Goal: Contribute content: Add original content to the website for others to see

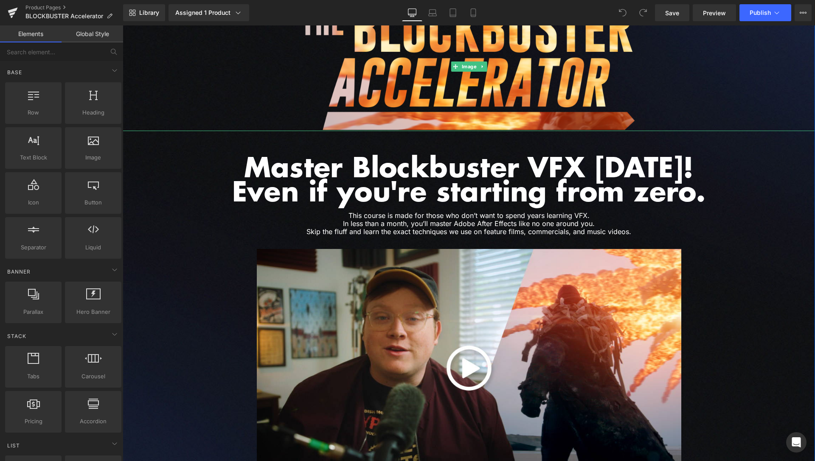
scroll to position [216, 0]
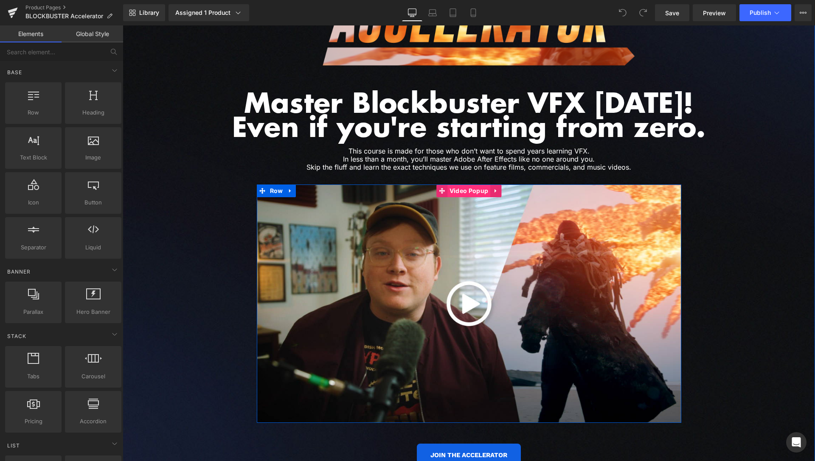
click at [468, 191] on span "Video Popup" at bounding box center [468, 191] width 43 height 13
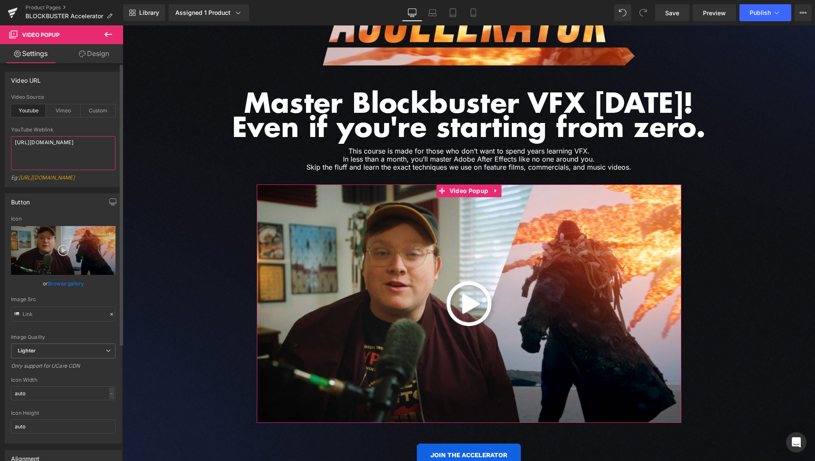
click at [73, 162] on textarea "[URL][DOMAIN_NAME]" at bounding box center [63, 153] width 104 height 34
drag, startPoint x: 93, startPoint y: 157, endPoint x: 0, endPoint y: 139, distance: 94.7
click at [11, 140] on textarea "[URL][DOMAIN_NAME]" at bounding box center [63, 153] width 104 height 34
paste textarea "youtu.be/5t_RsP2gPu0"
drag, startPoint x: 108, startPoint y: 146, endPoint x: 0, endPoint y: 144, distance: 107.8
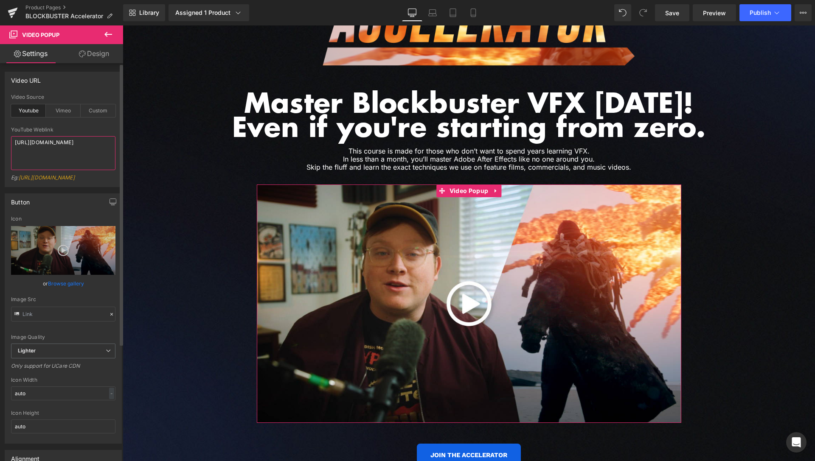
click at [0, 146] on div "Video URL youtube Video Source Youtube Vimeo Custom YouTube Weblink https://you…" at bounding box center [63, 126] width 127 height 122
paste textarea "https://youtu.be/5t_RsP2gPu0?si=IQ_nXBnoCmPIIJ19"
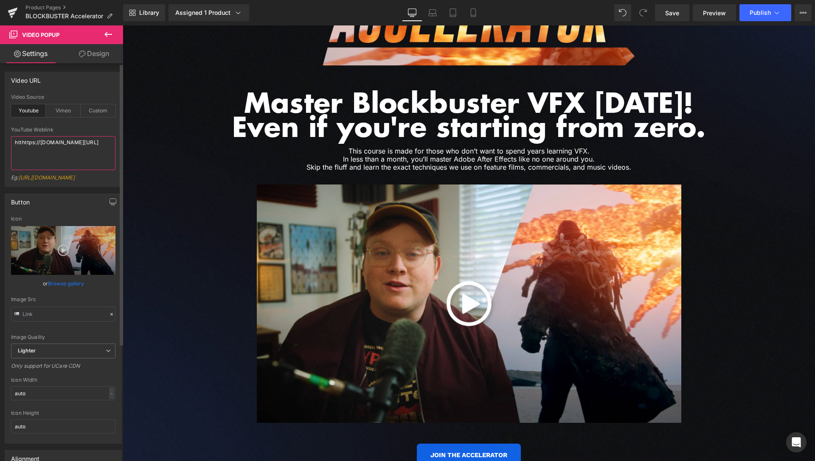
drag, startPoint x: 49, startPoint y: 143, endPoint x: 0, endPoint y: 101, distance: 64.4
click at [11, 136] on textarea "htthttps://youtu.be/5t_RsP2gPu0?si=IQ_nXBnoCmPIIJ19" at bounding box center [63, 153] width 104 height 34
paste textarea
click at [87, 149] on textarea "https://youtu.be/5t_RsP2gPu0?si=IQ_nXBnoCmPIIJ19" at bounding box center [63, 153] width 104 height 34
type textarea "https://youtu.be/5t_RsP2gPu0?si=IQ_nXBnoCmPIIJ19"
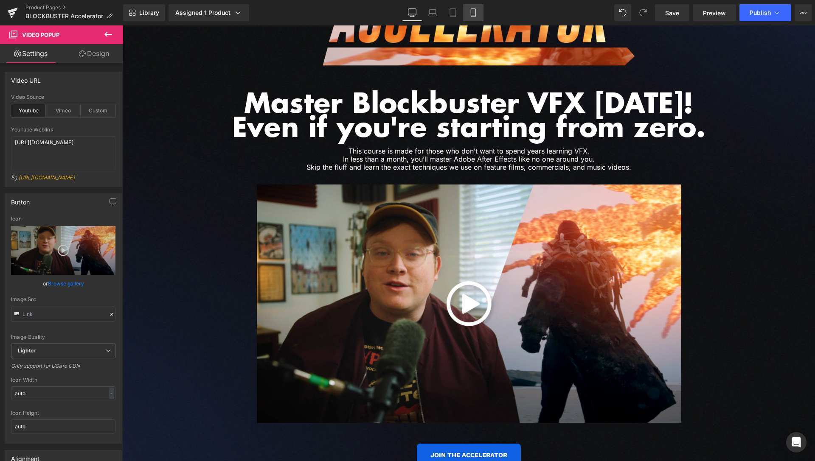
click at [473, 13] on icon at bounding box center [473, 12] width 8 height 8
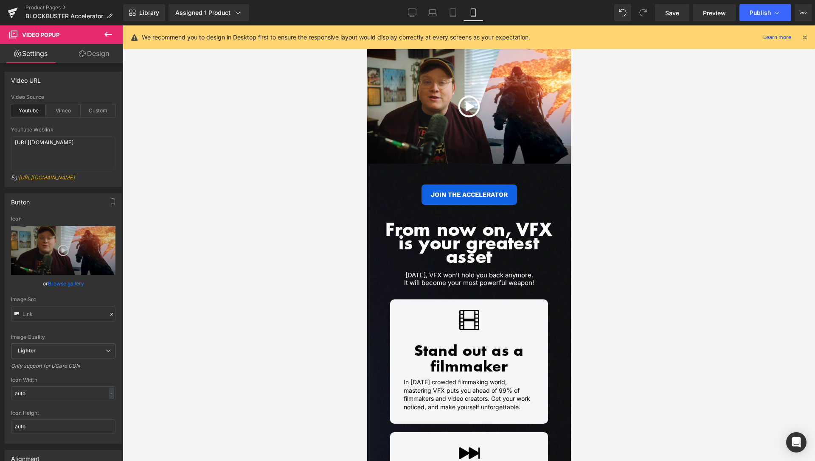
scroll to position [0, 0]
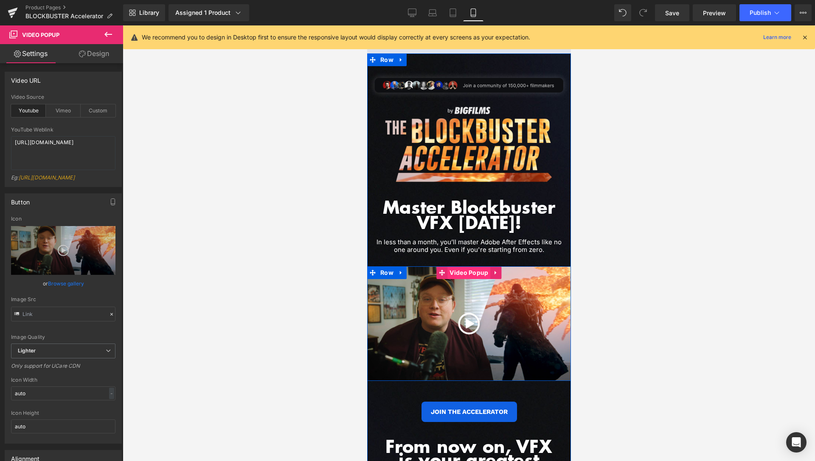
click at [468, 273] on span "Video Popup" at bounding box center [468, 272] width 43 height 13
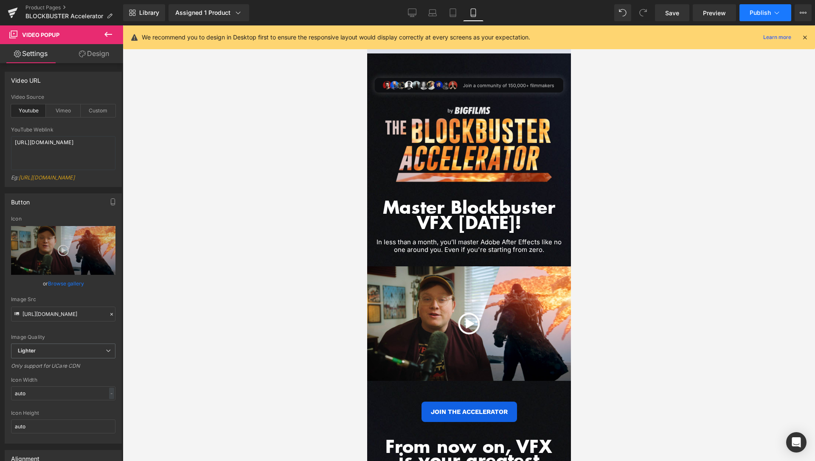
click at [782, 10] on button "Publish" at bounding box center [765, 12] width 52 height 17
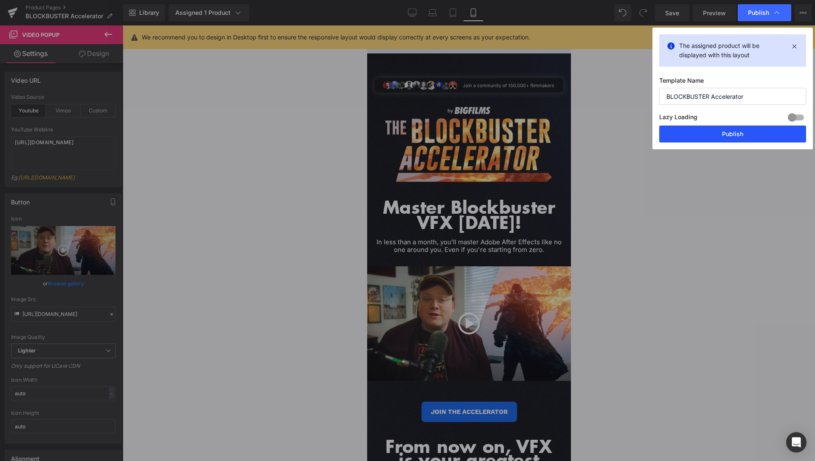
click at [731, 132] on button "Publish" at bounding box center [732, 134] width 147 height 17
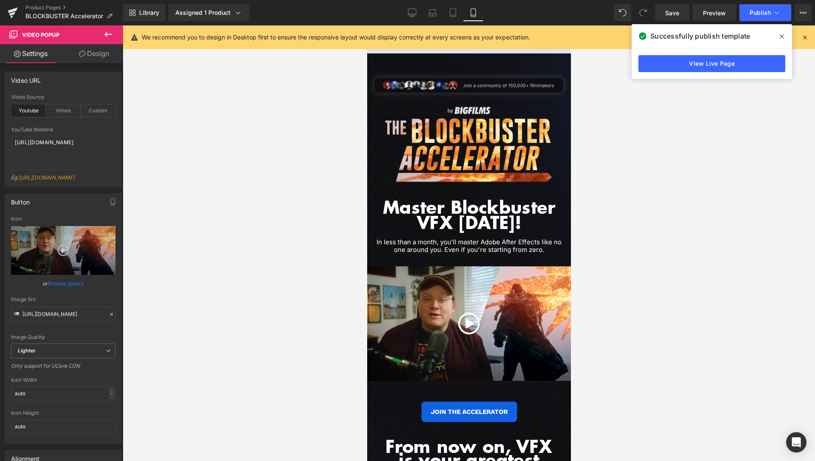
click at [778, 36] on span at bounding box center [782, 37] width 14 height 14
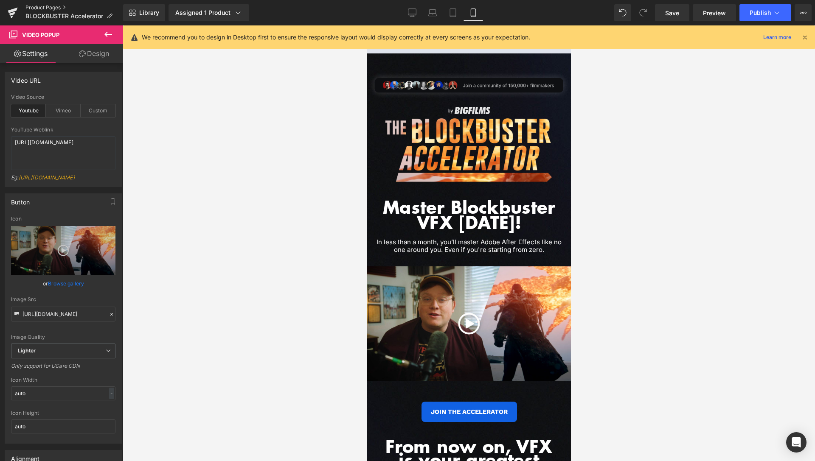
click at [51, 6] on link "Product Pages" at bounding box center [74, 7] width 98 height 7
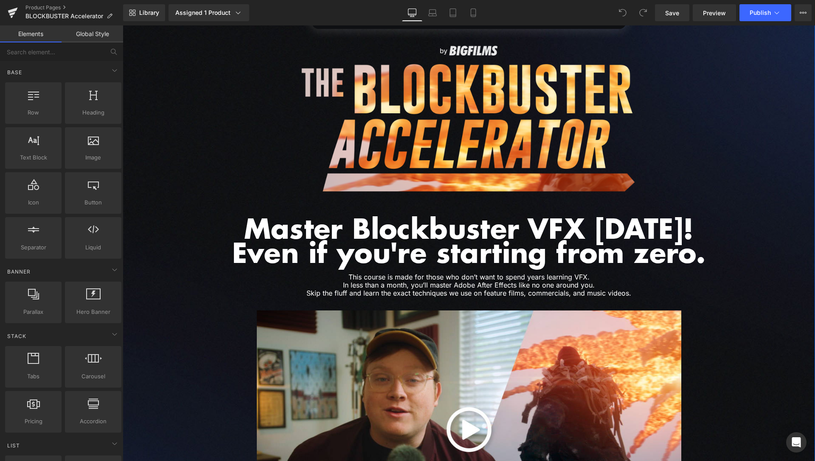
scroll to position [216, 0]
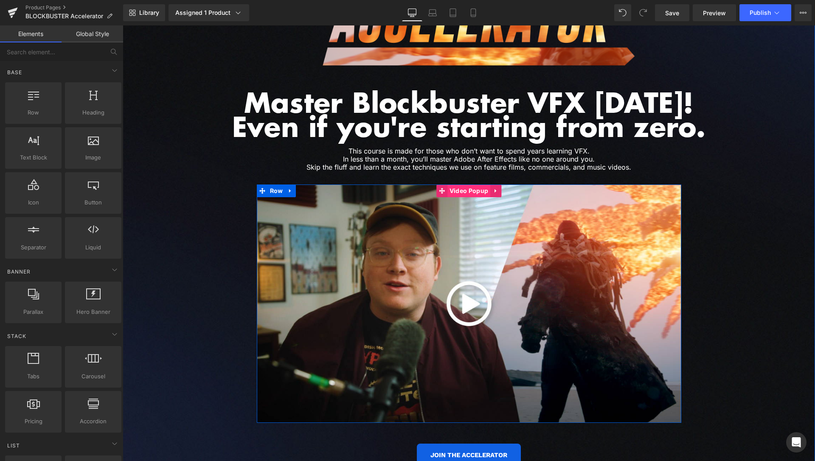
click at [459, 192] on span "Video Popup" at bounding box center [468, 191] width 43 height 13
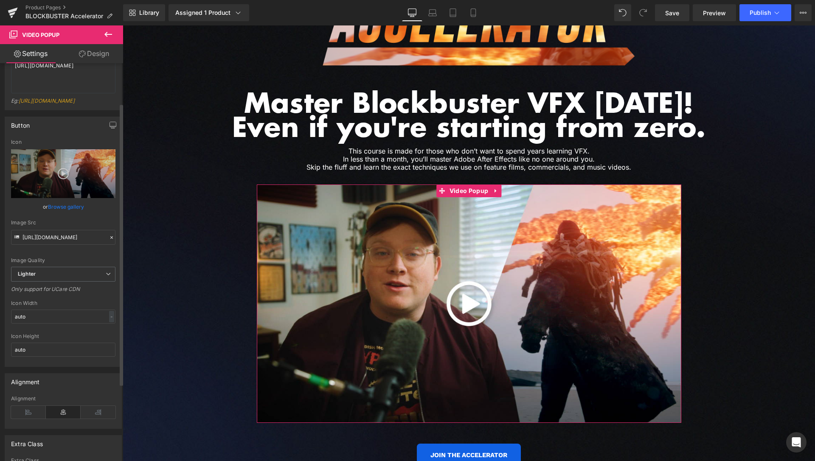
scroll to position [0, 0]
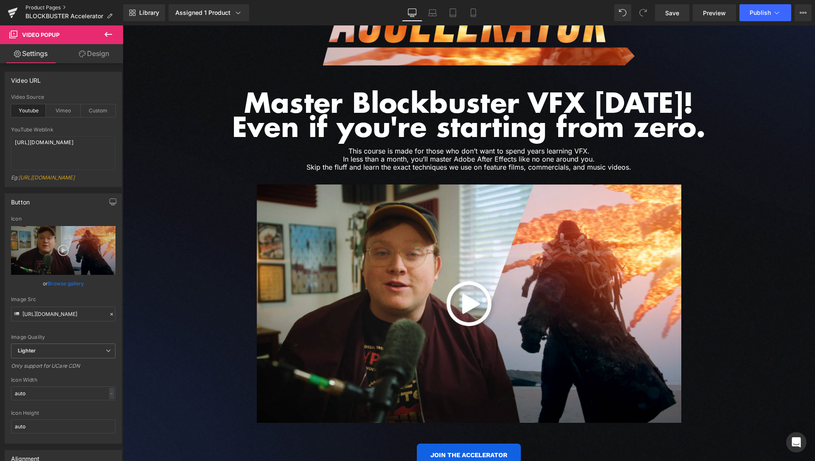
click at [50, 9] on link "Product Pages" at bounding box center [74, 7] width 98 height 7
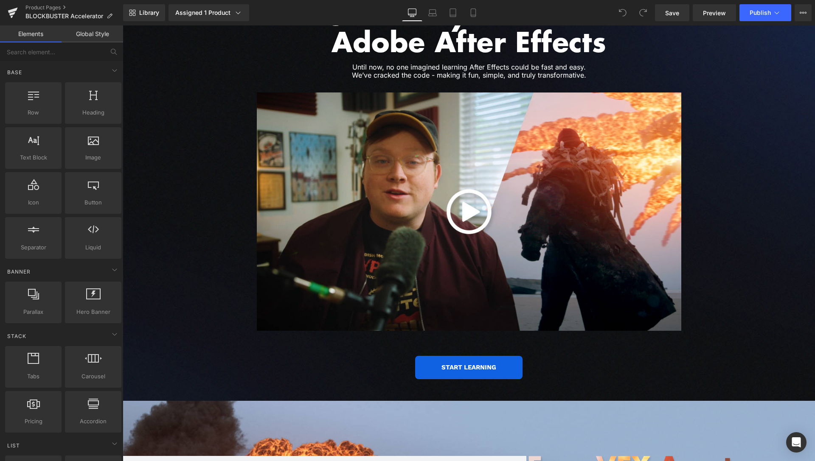
scroll to position [1782, 0]
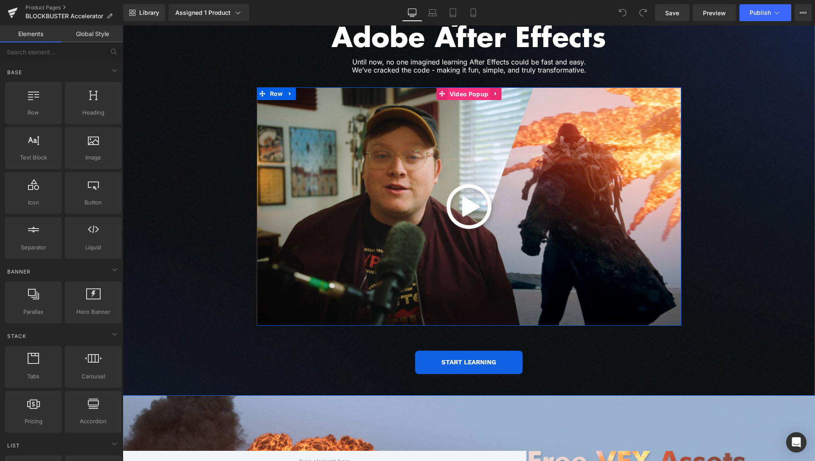
click at [463, 88] on span "Video Popup" at bounding box center [468, 94] width 43 height 13
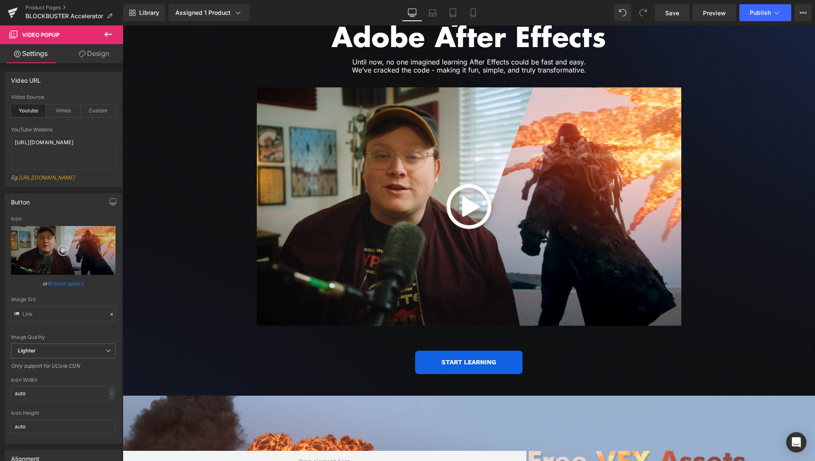
click at [107, 33] on icon at bounding box center [108, 34] width 8 height 5
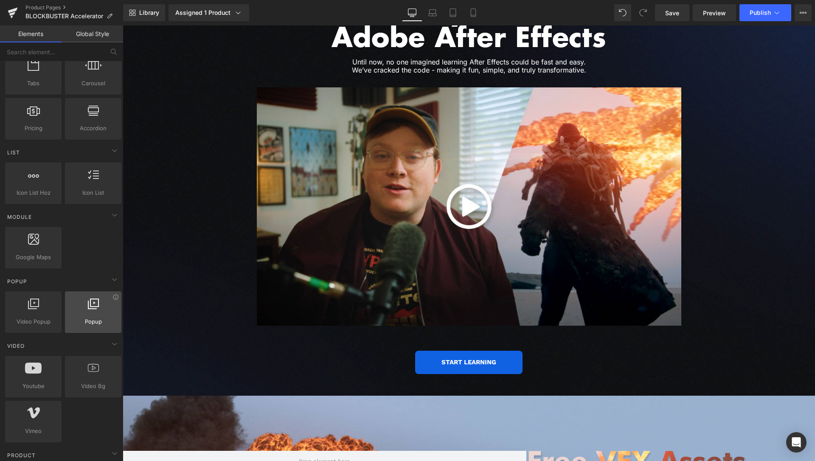
scroll to position [303, 0]
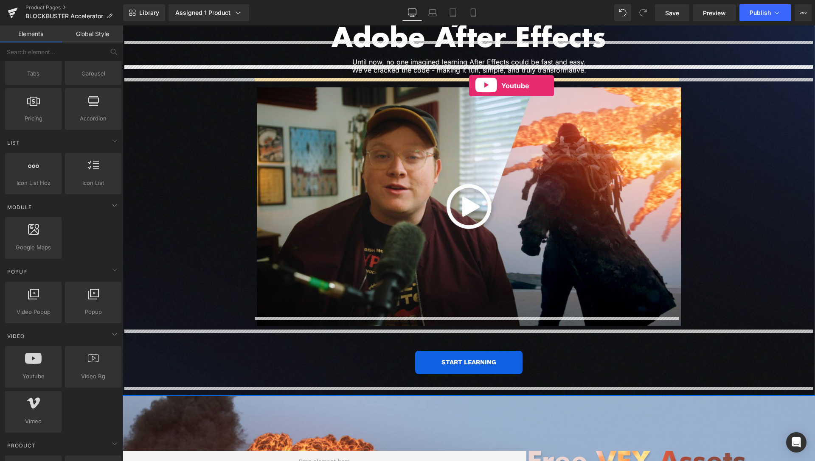
drag, startPoint x: 152, startPoint y: 389, endPoint x: 469, endPoint y: 86, distance: 438.4
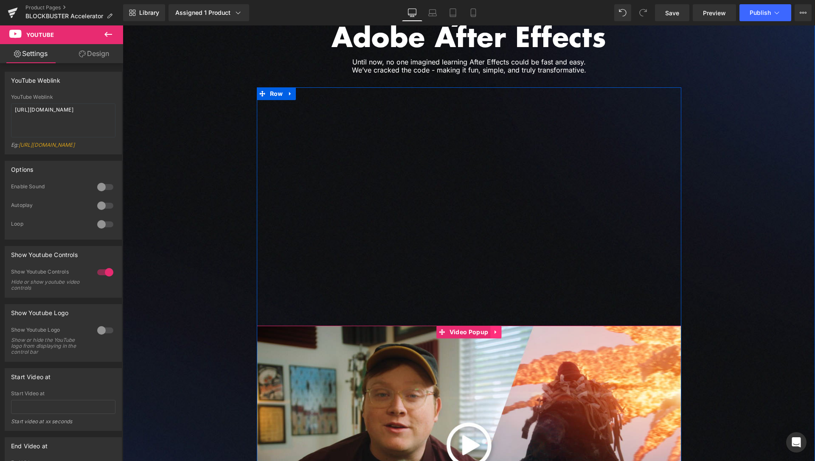
click at [493, 329] on icon at bounding box center [496, 332] width 6 height 6
click at [498, 329] on icon at bounding box center [501, 332] width 6 height 6
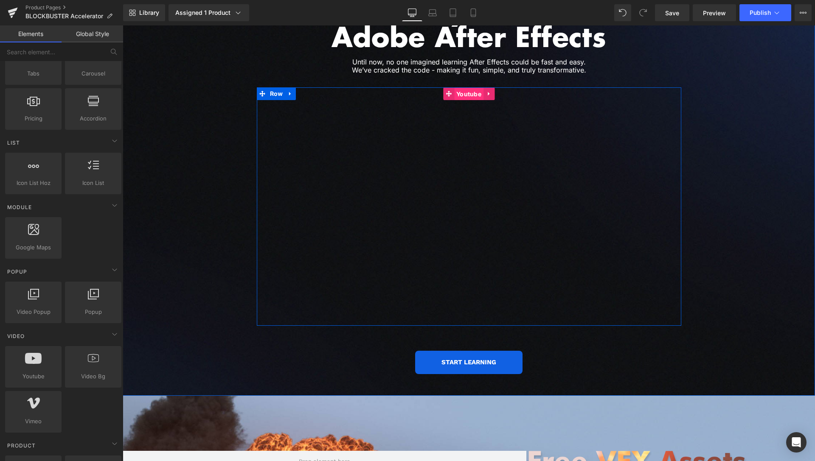
click at [466, 88] on span "Youtube" at bounding box center [468, 94] width 29 height 13
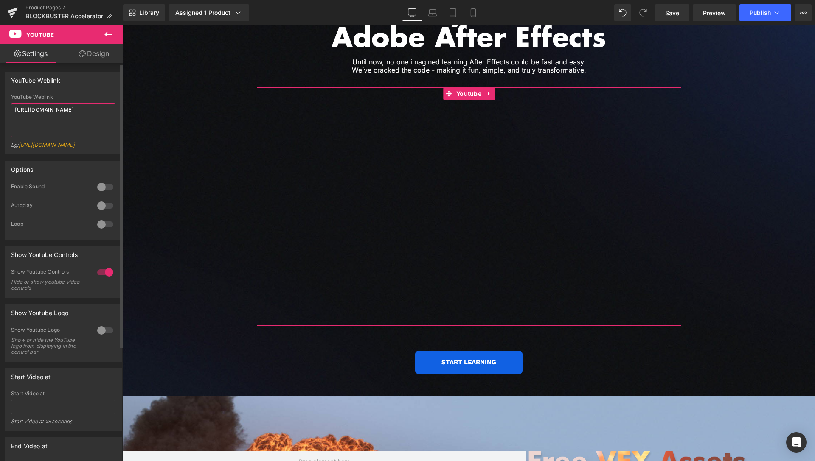
drag, startPoint x: 80, startPoint y: 122, endPoint x: 0, endPoint y: 97, distance: 83.5
click at [11, 104] on textarea "[URL][DOMAIN_NAME]" at bounding box center [63, 121] width 104 height 34
paste textarea "[DOMAIN_NAME][URL]"
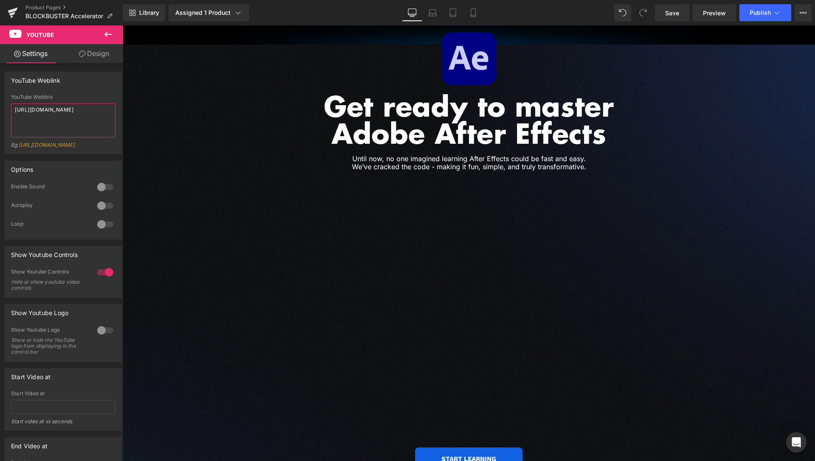
scroll to position [1695, 0]
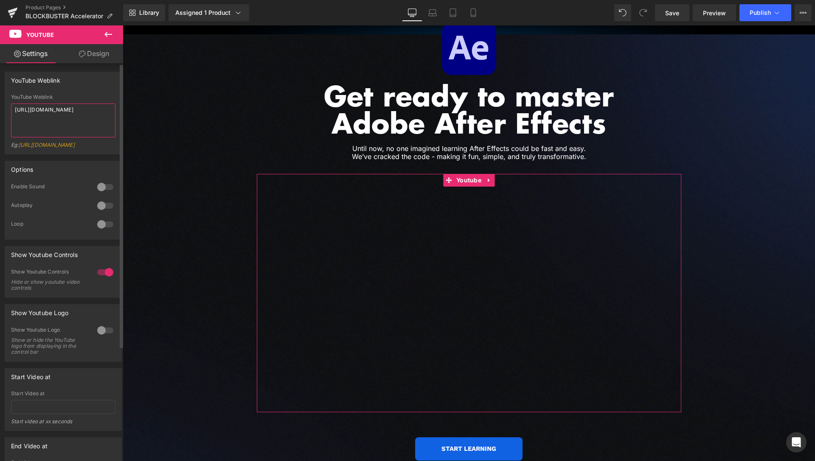
type textarea "[URL][DOMAIN_NAME]"
click at [95, 193] on div at bounding box center [105, 187] width 20 height 14
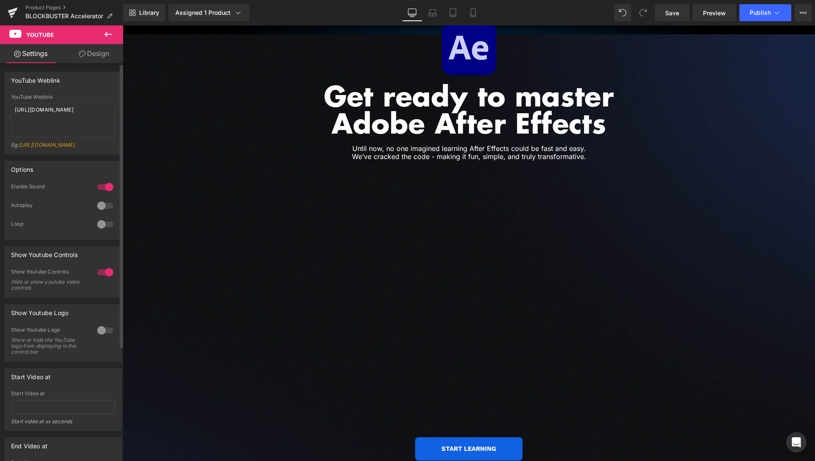
click at [98, 231] on div at bounding box center [105, 225] width 20 height 14
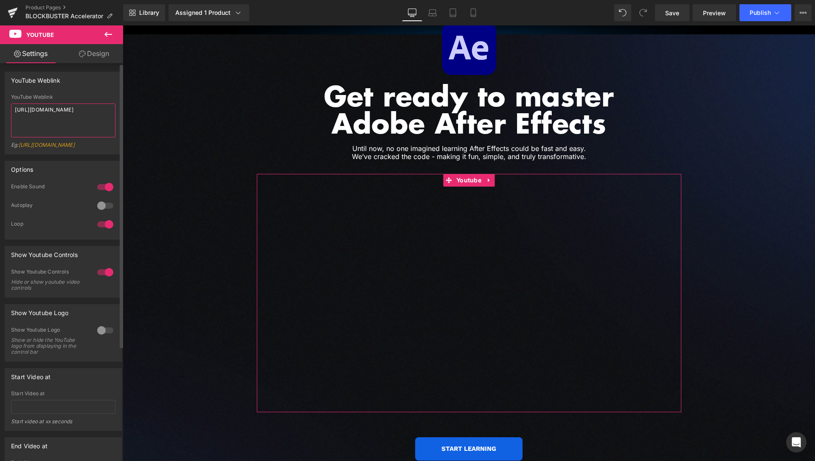
click at [57, 106] on textarea "[URL][DOMAIN_NAME]" at bounding box center [63, 121] width 104 height 34
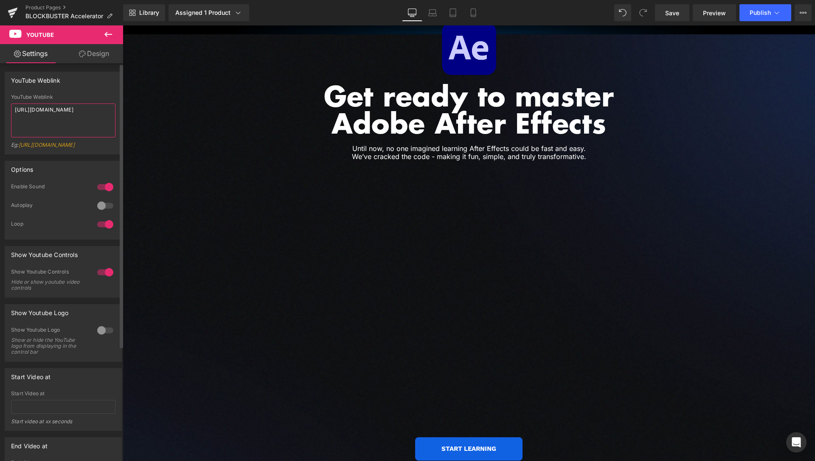
click at [38, 110] on textarea "[URL][DOMAIN_NAME]" at bounding box center [63, 121] width 104 height 34
drag, startPoint x: 91, startPoint y: 120, endPoint x: 0, endPoint y: 103, distance: 92.4
click at [0, 104] on div "YouTube Weblink YouTube Weblink [URL][DOMAIN_NAME] Eg: [URL][DOMAIN_NAME]" at bounding box center [63, 109] width 127 height 89
click at [90, 122] on textarea "[URL][DOMAIN_NAME]" at bounding box center [63, 121] width 104 height 34
drag, startPoint x: 90, startPoint y: 116, endPoint x: 0, endPoint y: 106, distance: 90.6
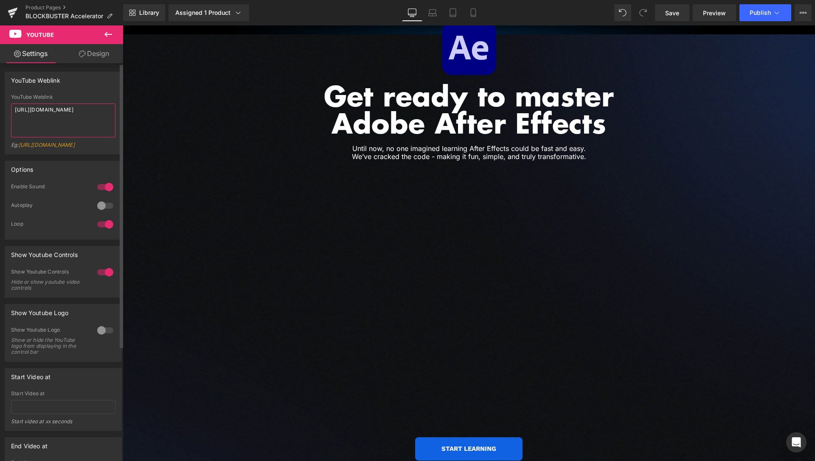
click at [11, 106] on textarea "[URL][DOMAIN_NAME]" at bounding box center [63, 121] width 104 height 34
click at [102, 231] on div at bounding box center [105, 225] width 20 height 14
click at [776, 11] on icon at bounding box center [776, 12] width 8 height 8
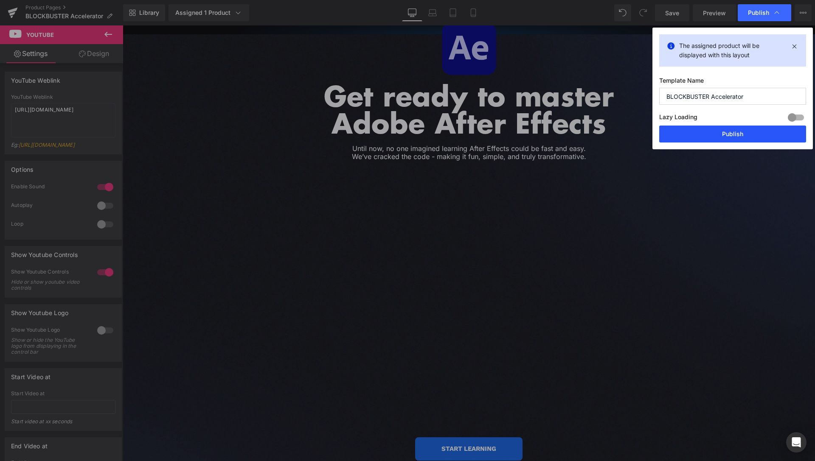
click at [731, 132] on button "Publish" at bounding box center [732, 134] width 147 height 17
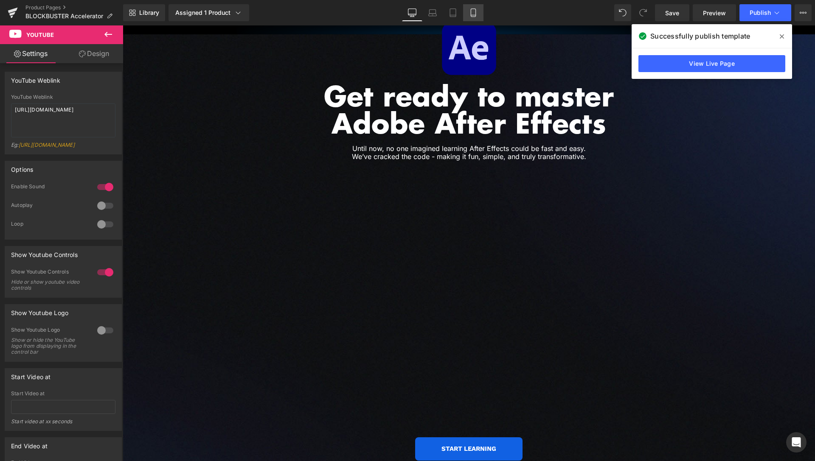
click at [475, 14] on icon at bounding box center [473, 12] width 8 height 8
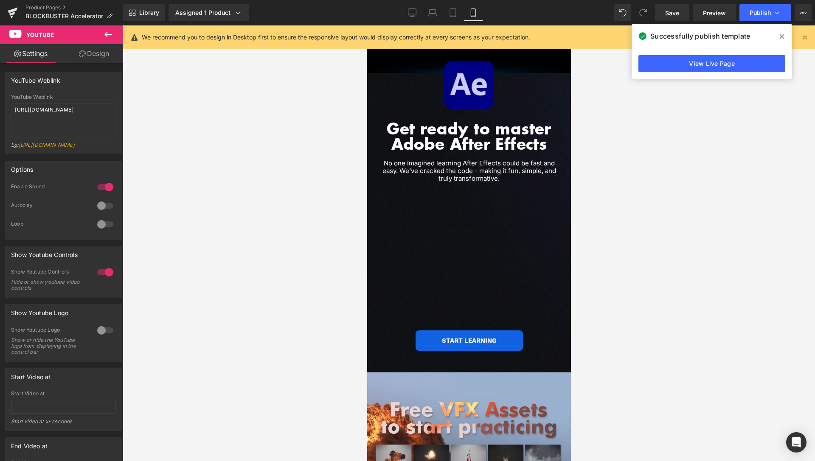
click at [781, 35] on icon at bounding box center [781, 36] width 4 height 7
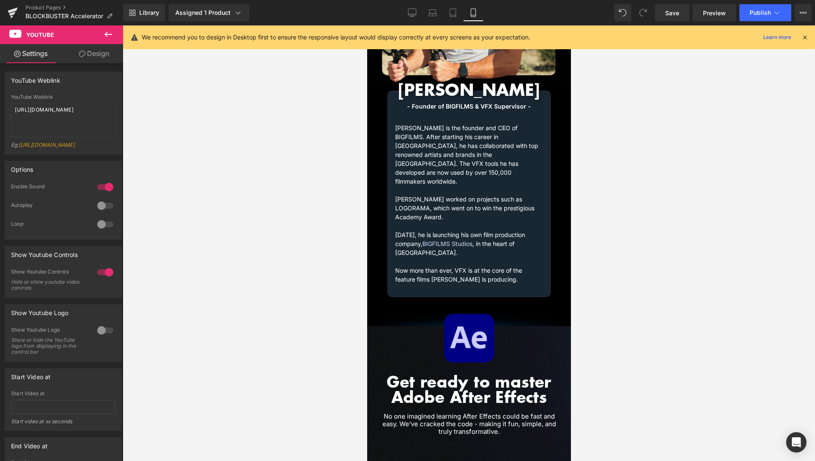
scroll to position [1470, 0]
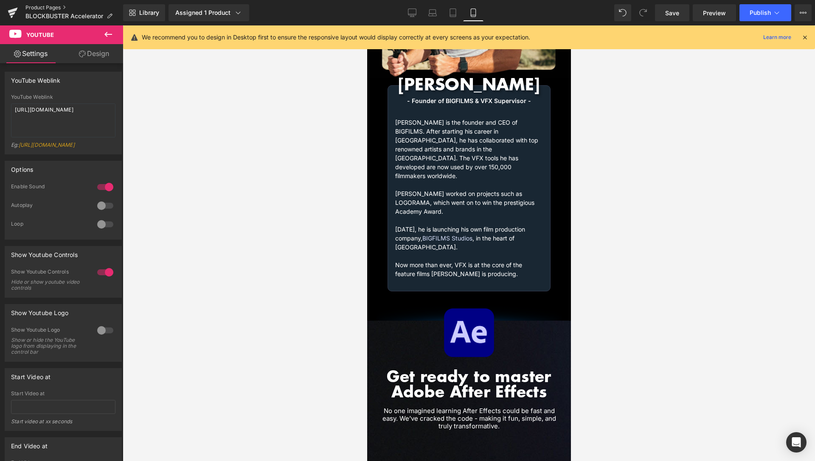
click at [42, 6] on link "Product Pages" at bounding box center [74, 7] width 98 height 7
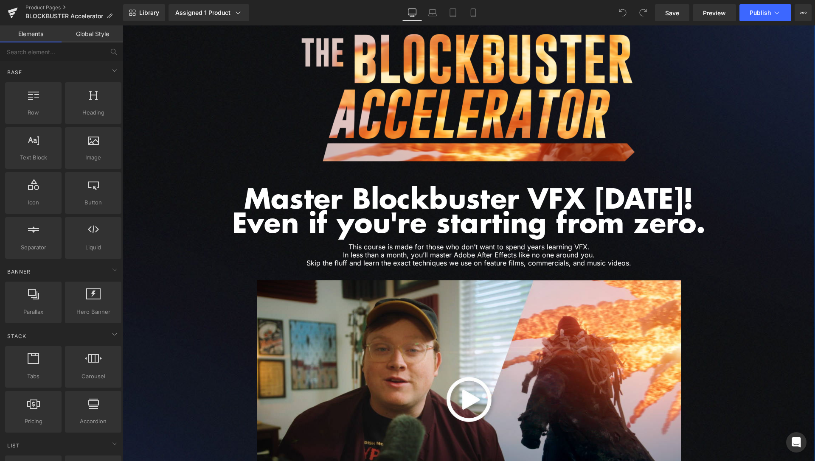
scroll to position [130, 0]
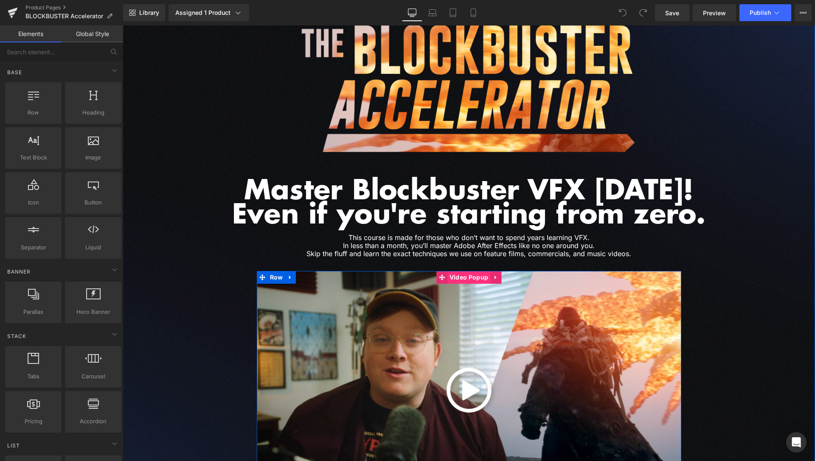
click at [463, 279] on span "Video Popup" at bounding box center [468, 277] width 43 height 13
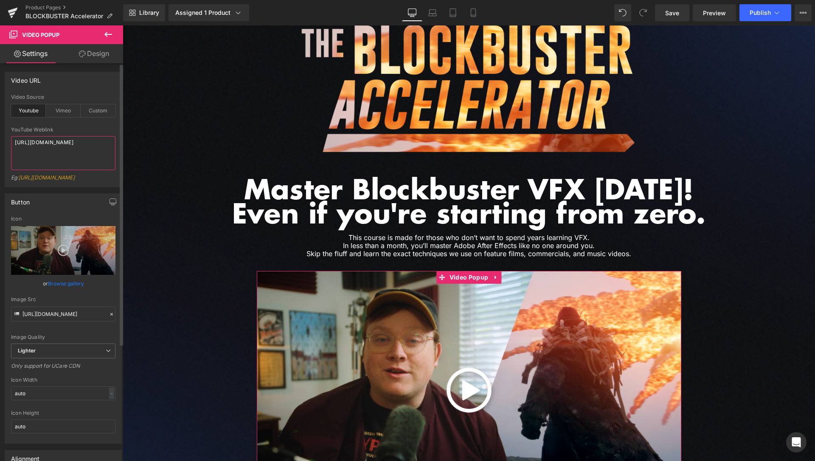
drag, startPoint x: 86, startPoint y: 151, endPoint x: 2, endPoint y: 130, distance: 86.0
click at [11, 136] on textarea "https://youtu.be/5t_RsP2gPu0?si=IQ_nXBnoCmPIIJ19" at bounding box center [63, 153] width 104 height 34
click at [429, 12] on icon at bounding box center [432, 12] width 8 height 8
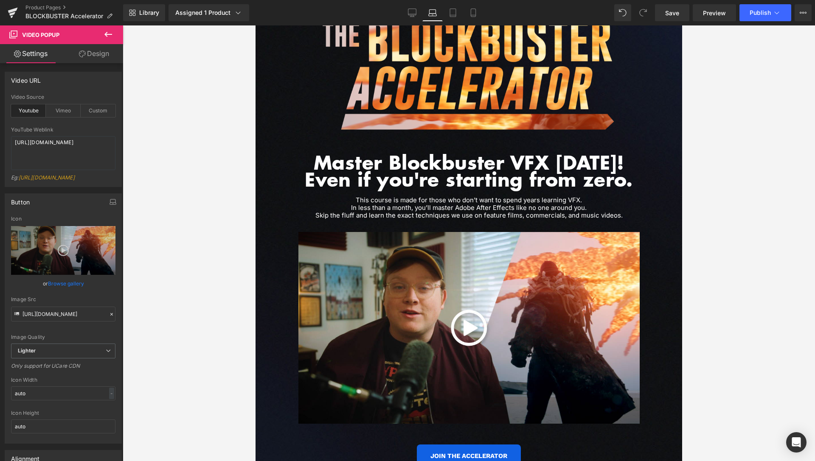
scroll to position [212, 0]
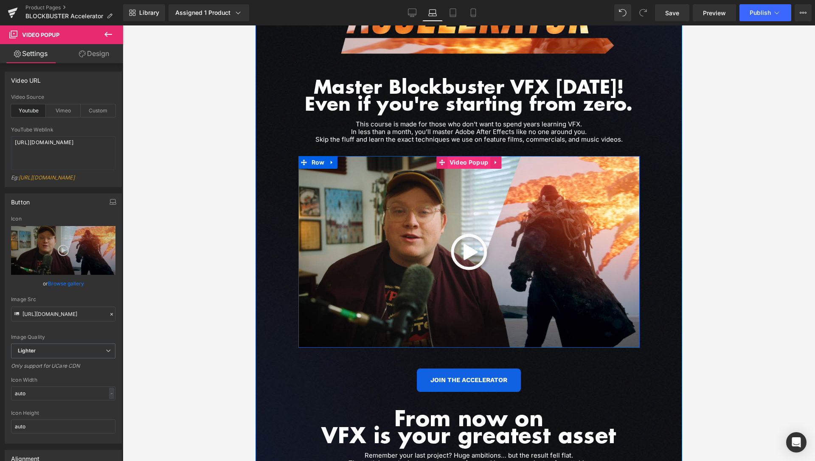
click at [469, 163] on span "Video Popup" at bounding box center [468, 162] width 43 height 13
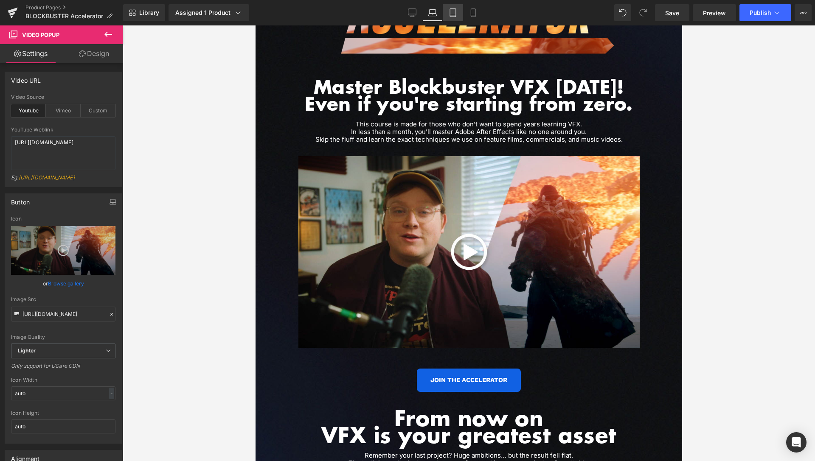
click at [453, 10] on icon at bounding box center [452, 12] width 8 height 8
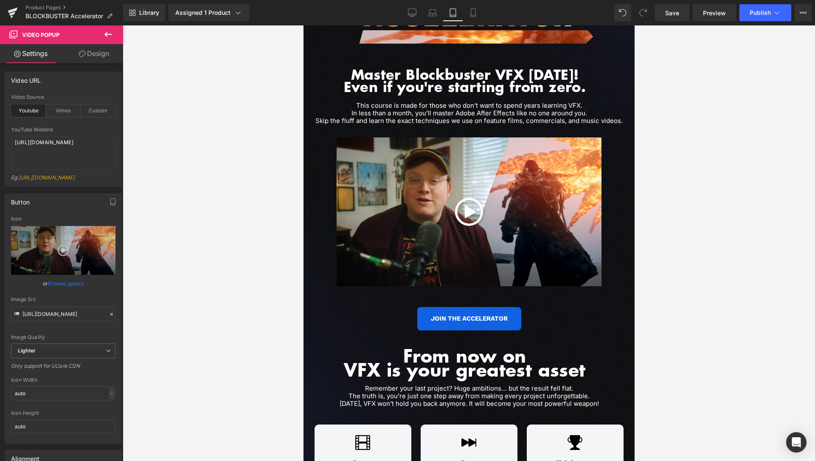
scroll to position [202, 0]
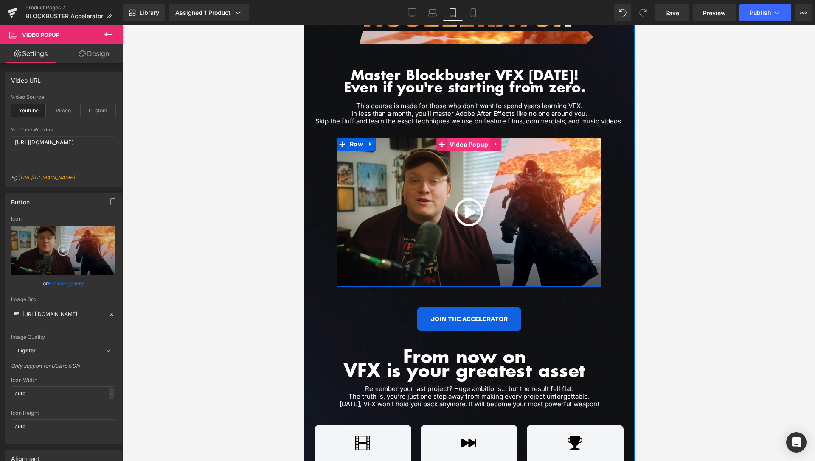
click at [462, 140] on span "Video Popup" at bounding box center [468, 144] width 43 height 13
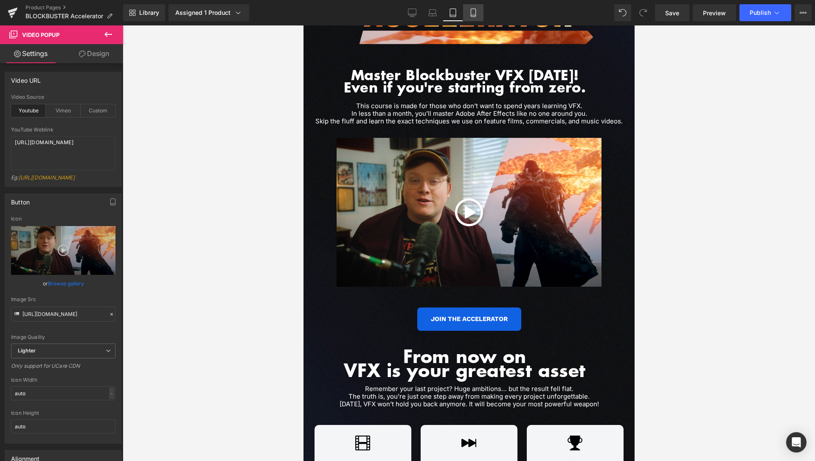
click at [477, 13] on icon at bounding box center [473, 12] width 8 height 8
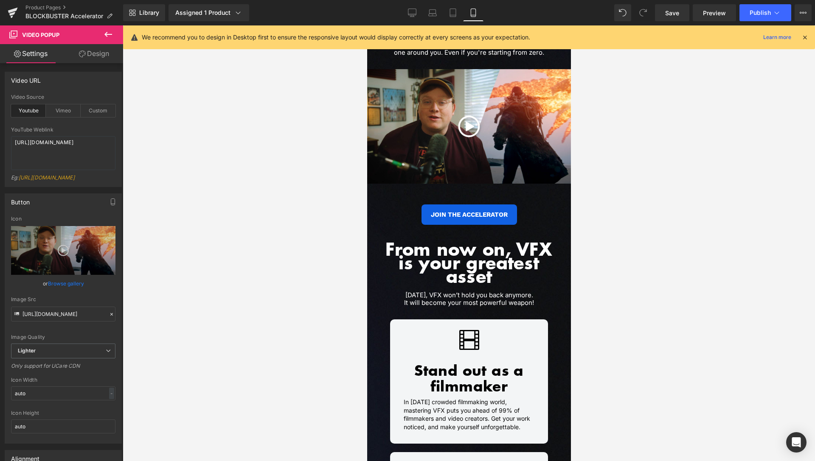
scroll to position [0, 0]
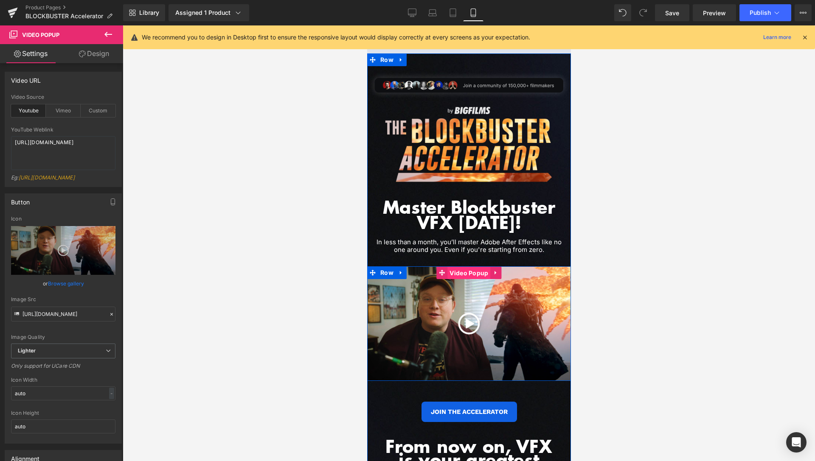
click at [465, 276] on span "Video Popup" at bounding box center [468, 273] width 43 height 13
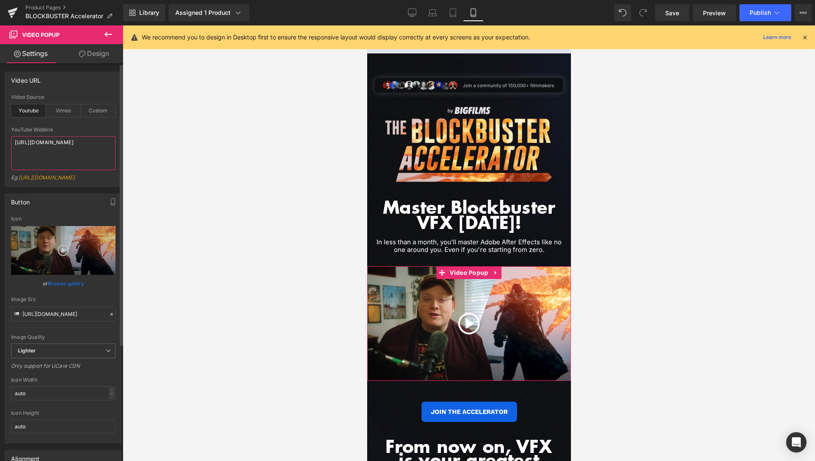
drag, startPoint x: 78, startPoint y: 152, endPoint x: 0, endPoint y: 137, distance: 79.1
click at [11, 137] on textarea "[URL][DOMAIN_NAME]" at bounding box center [63, 153] width 104 height 34
paste textarea "youtu.be/5t_RsP2gPu0?si=IQ_nXBnoCmPIIJ19"
type textarea "https://youtu.be/5t_RsP2gPu0?si=IQ_nXBnoCmPIIJ19"
click at [79, 150] on textarea "https://youtu.be/5t_RsP2gPu0?si=IQ_nXBnoCmPIIJ19" at bounding box center [63, 153] width 104 height 34
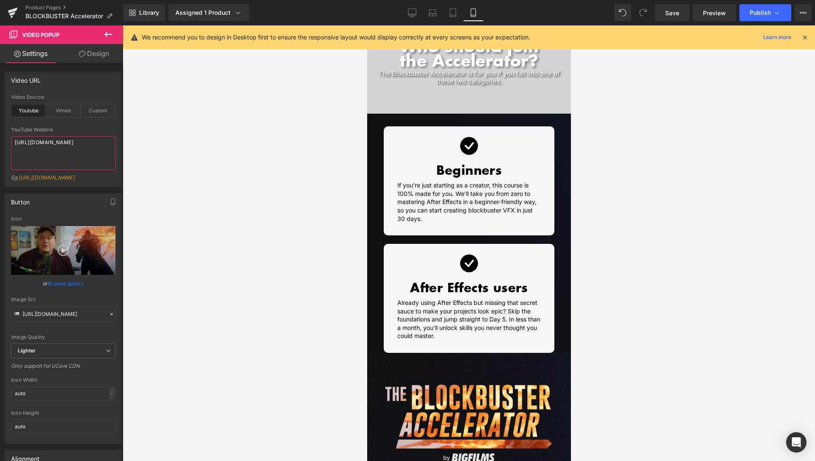
scroll to position [3403, 0]
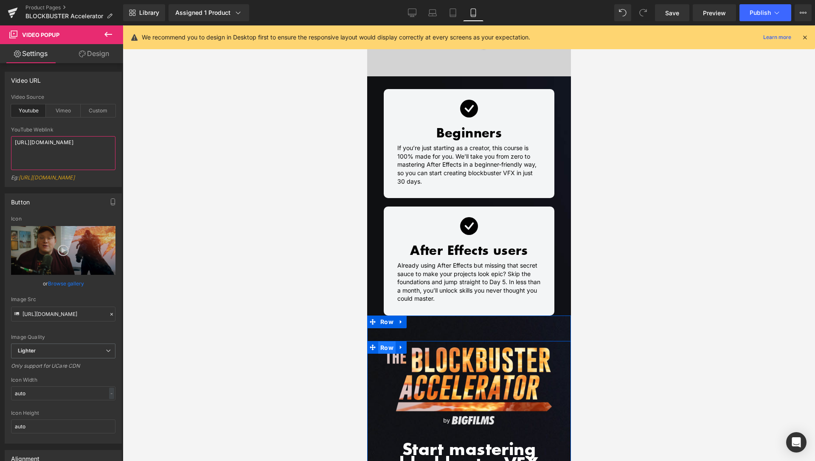
click at [385, 342] on span "Row" at bounding box center [386, 348] width 17 height 13
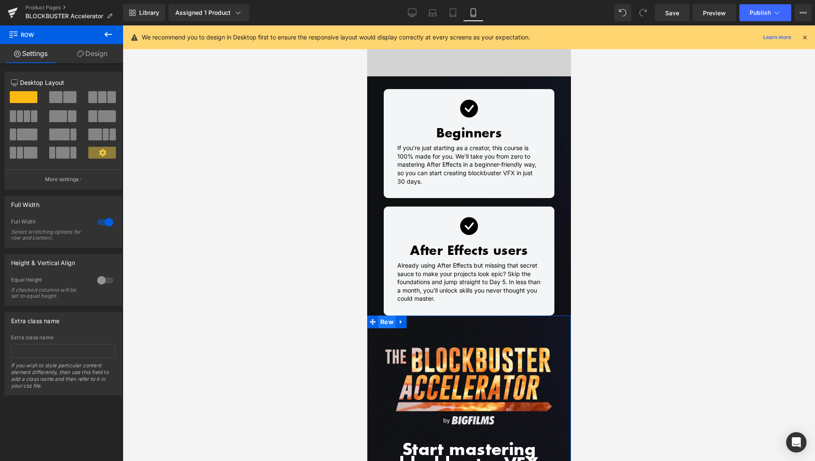
click at [389, 316] on span "Row" at bounding box center [386, 322] width 17 height 13
click at [108, 57] on link "Design" at bounding box center [93, 53] width 62 height 19
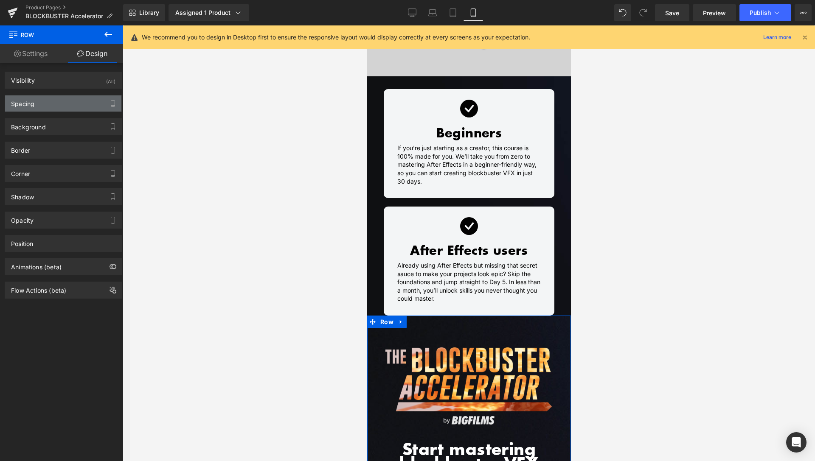
click at [62, 104] on div "Spacing" at bounding box center [63, 103] width 116 height 16
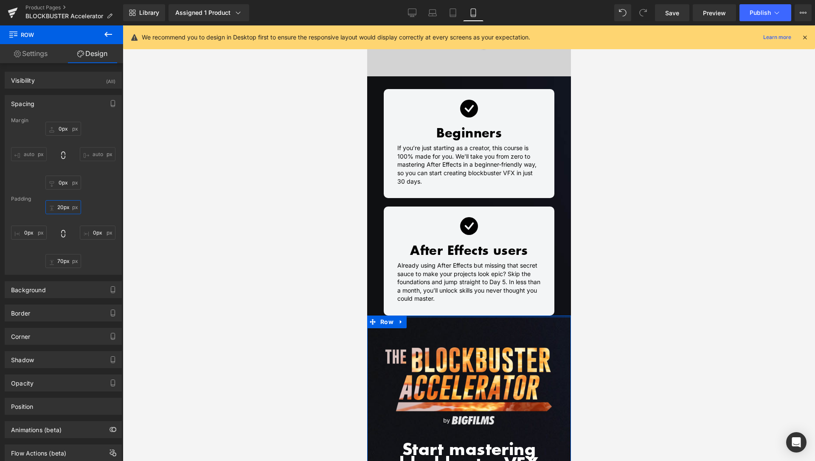
click at [60, 206] on input "20px" at bounding box center [63, 207] width 36 height 14
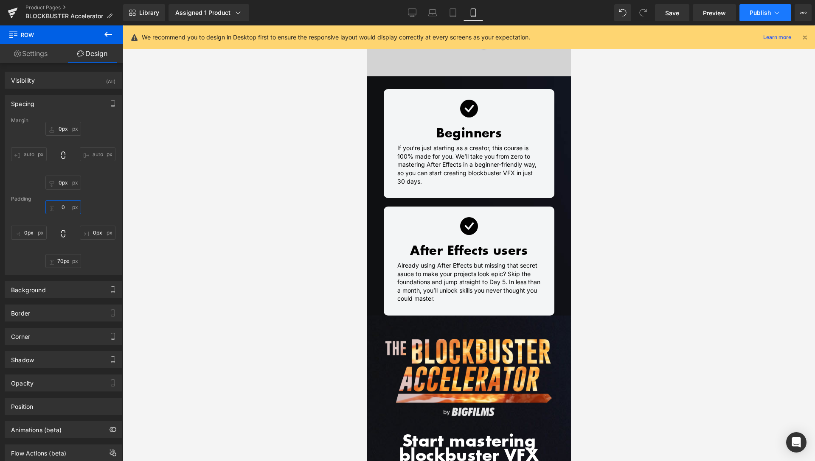
type input "0"
click at [765, 15] on span "Publish" at bounding box center [759, 12] width 21 height 7
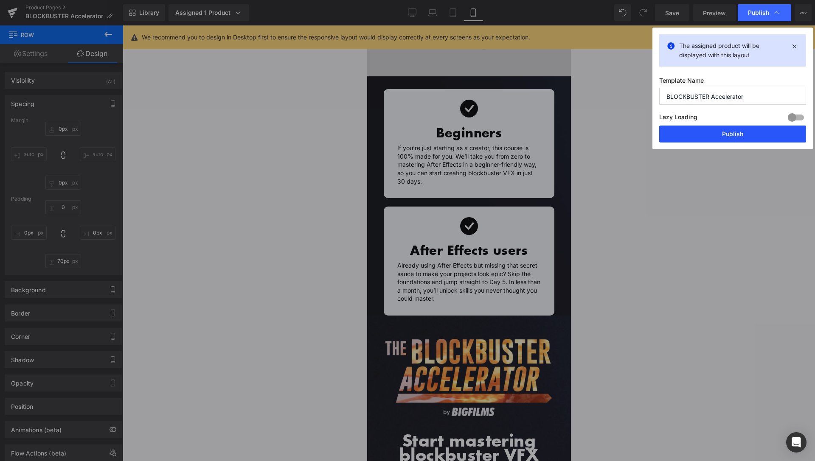
click at [734, 134] on button "Publish" at bounding box center [732, 134] width 147 height 17
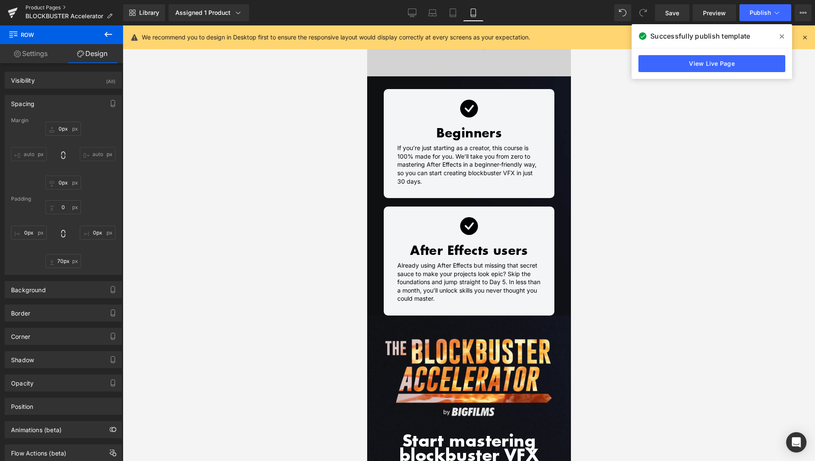
click at [44, 4] on link "Product Pages" at bounding box center [74, 7] width 98 height 7
